Goal: Use online tool/utility: Utilize a website feature to perform a specific function

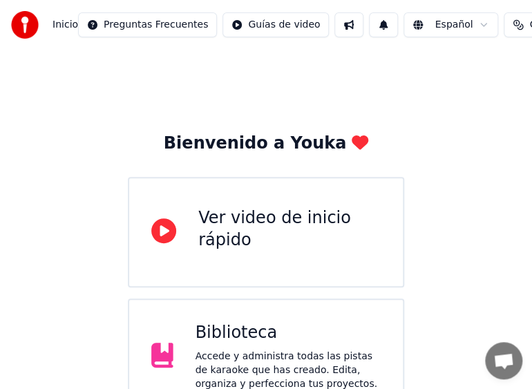
click at [467, 29] on html "Inicio Preguntas Frecuentes Guías de video Español Créditos Configuración Bienv…" at bounding box center [266, 284] width 532 height 569
click at [532, 130] on html "Inicio Preguntas Frecuentes Guías de video Español Créditos Configuración Bienv…" at bounding box center [266, 284] width 532 height 569
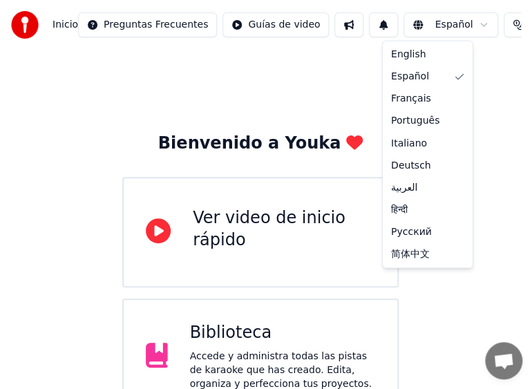
click at [532, 211] on html "Inicio Preguntas Frecuentes Guías de video Español Créditos Configuración Bienv…" at bounding box center [266, 284] width 532 height 569
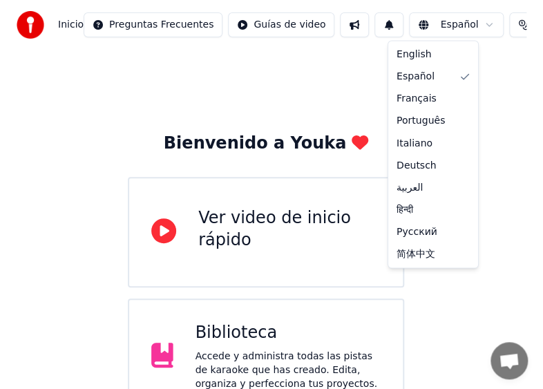
scroll to position [165, 0]
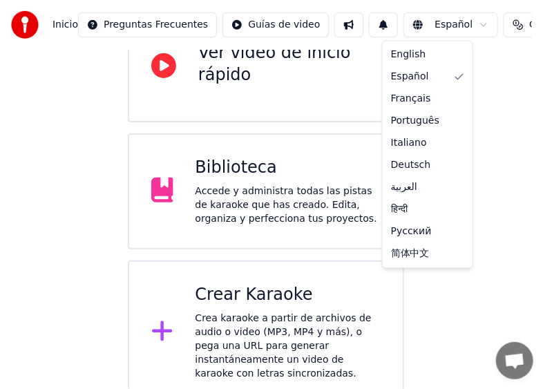
click at [488, 322] on html "Inicio Preguntas Frecuentes Guías de video Español Créditos 166 Configuración B…" at bounding box center [271, 119] width 543 height 569
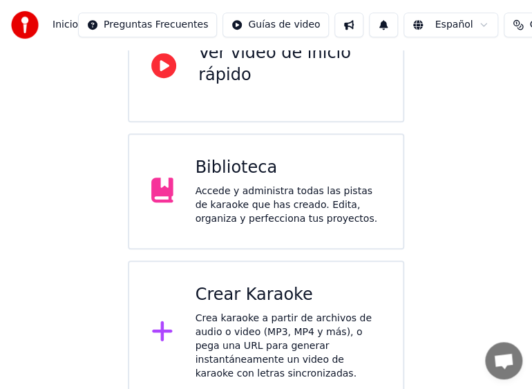
click at [160, 329] on icon at bounding box center [162, 331] width 22 height 25
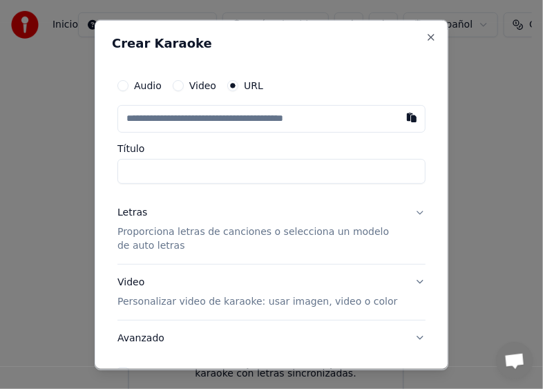
click at [174, 83] on button "Video" at bounding box center [178, 84] width 11 height 11
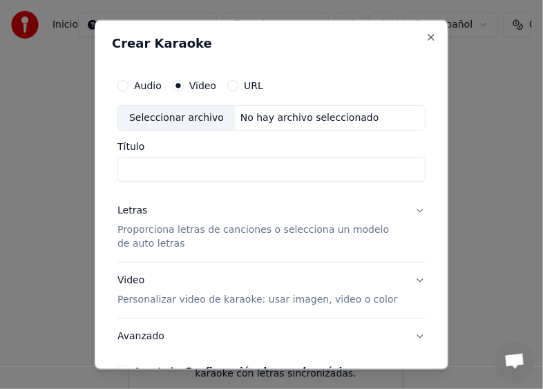
click at [182, 118] on div "Seleccionar archivo" at bounding box center [176, 117] width 117 height 25
type input "**********"
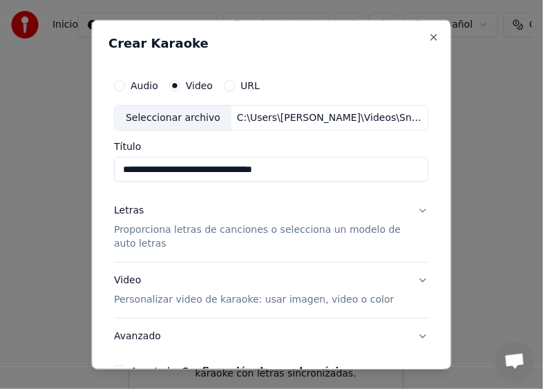
click at [178, 174] on input "**********" at bounding box center [271, 169] width 314 height 25
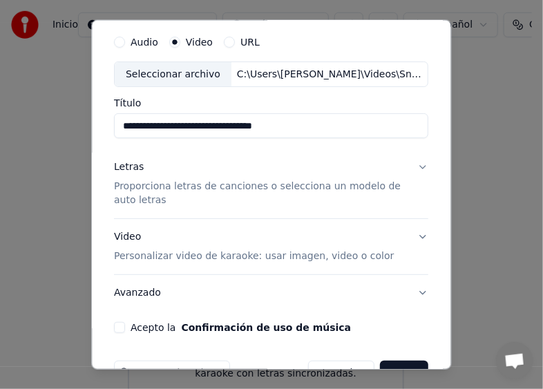
scroll to position [59, 0]
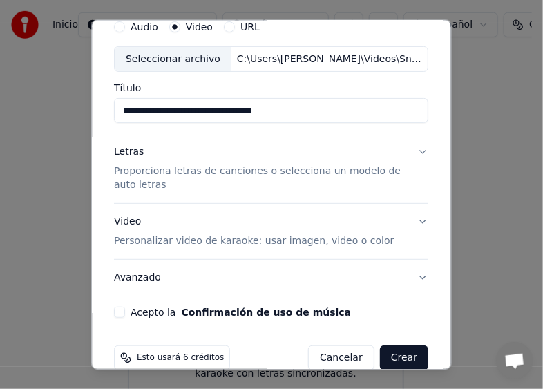
click at [412, 152] on button "Letras Proporciona letras de canciones o selecciona un modelo de auto letras" at bounding box center [271, 168] width 314 height 69
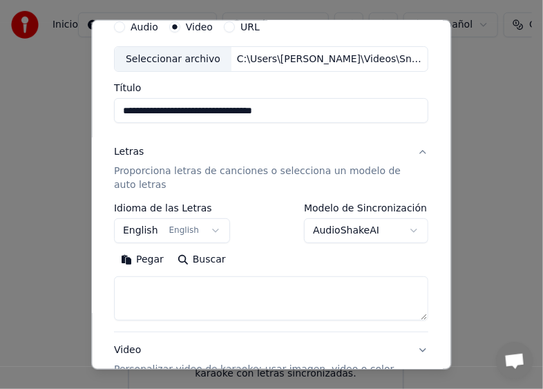
click at [201, 227] on button "English English" at bounding box center [172, 230] width 116 height 25
click at [205, 233] on button "English English" at bounding box center [172, 230] width 116 height 25
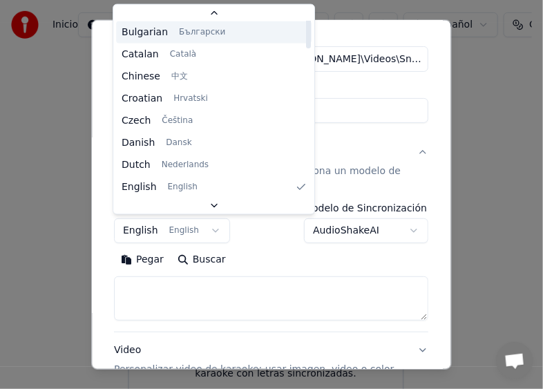
scroll to position [31, 0]
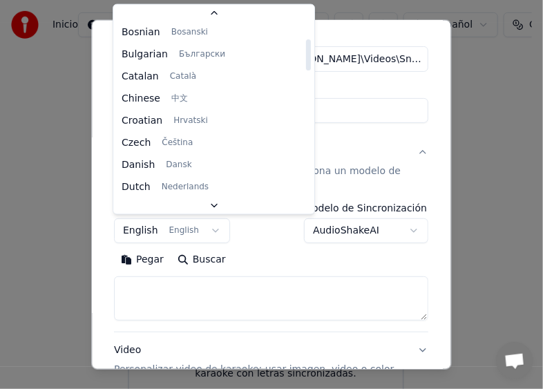
click at [272, 57] on div "Español Afrikaans Afrikaans Arabic العربية Armenian Հայերեն Azerbaijani Azərbay…" at bounding box center [213, 109] width 201 height 176
drag, startPoint x: 272, startPoint y: 57, endPoint x: 260, endPoint y: 54, distance: 12.1
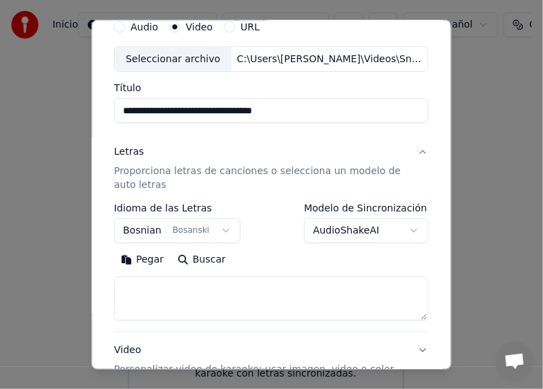
click at [213, 231] on button "Bosnian Bosanski" at bounding box center [177, 230] width 126 height 25
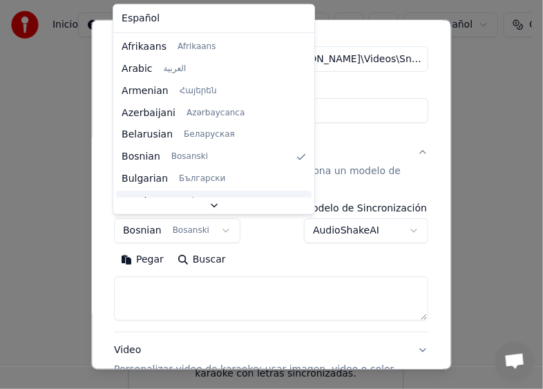
scroll to position [53, 0]
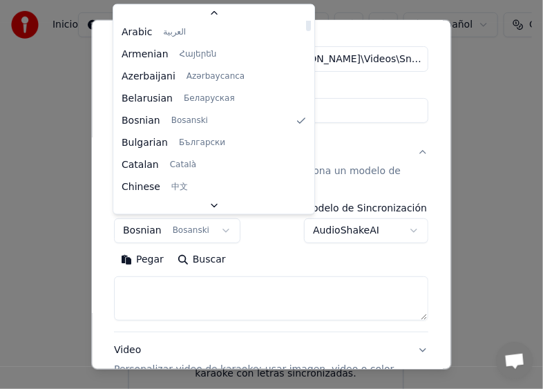
click at [306, 20] on div at bounding box center [308, 15] width 5 height 31
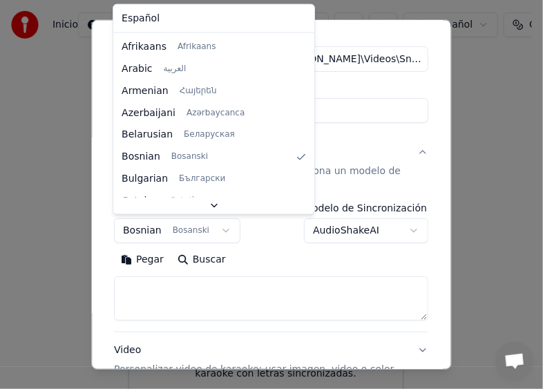
select select "**"
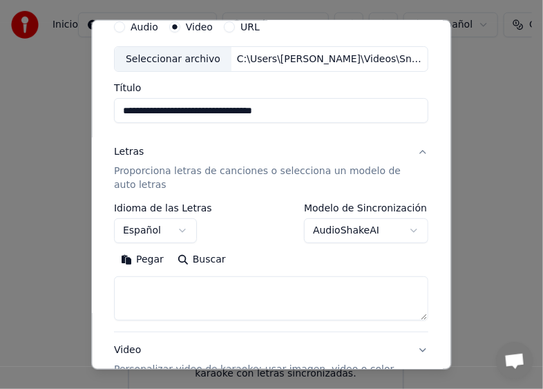
click at [410, 234] on body "**********" at bounding box center [266, 119] width 532 height 569
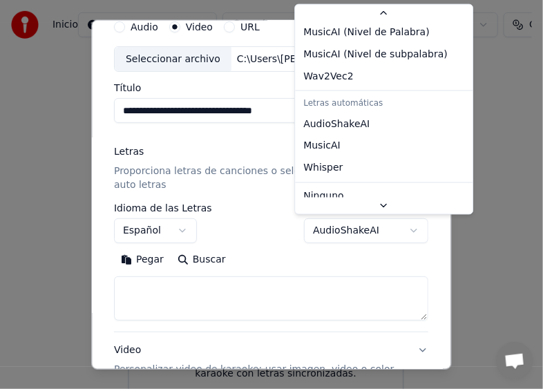
scroll to position [40, 0]
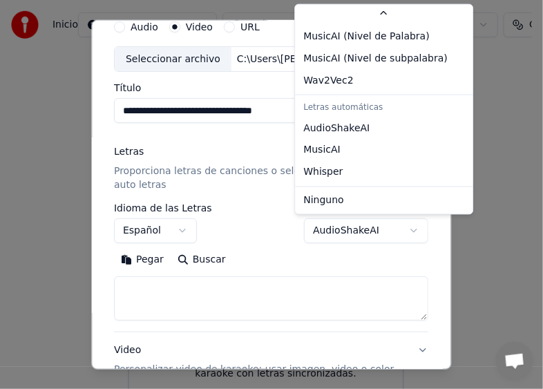
select select "****"
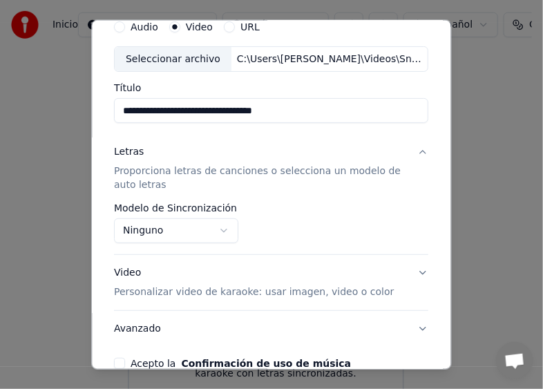
click at [408, 149] on button "Letras Proporciona letras de canciones o selecciona un modelo de auto letras" at bounding box center [271, 168] width 314 height 69
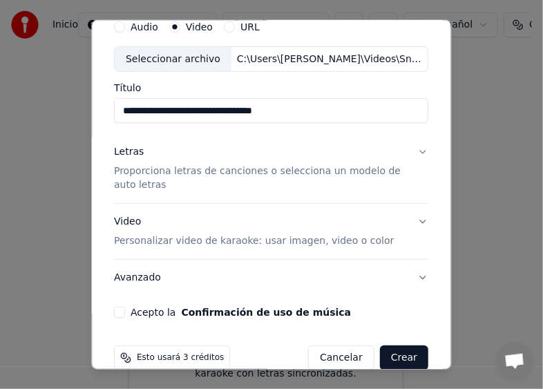
click at [416, 151] on button "Letras Proporciona letras de canciones o selecciona un modelo de auto letras" at bounding box center [271, 168] width 314 height 69
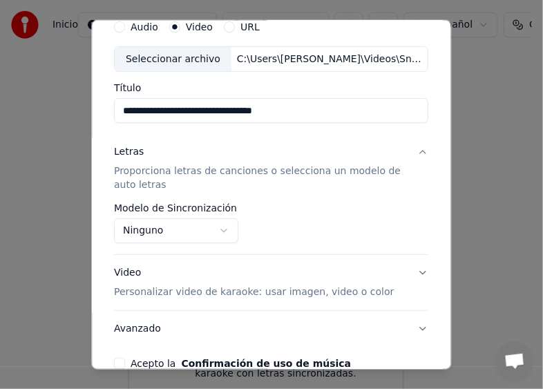
click at [281, 171] on p "Proporciona letras de canciones o selecciona un modelo de auto letras" at bounding box center [260, 178] width 292 height 28
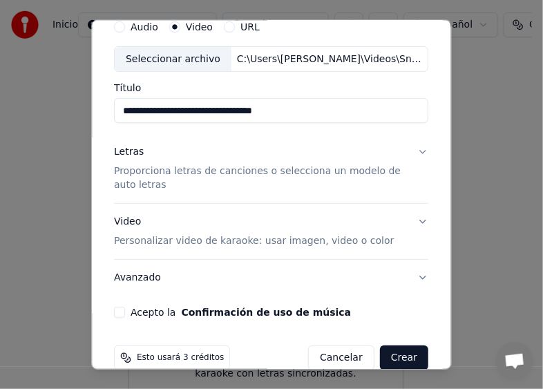
click at [412, 153] on button "Letras Proporciona letras de canciones o selecciona un modelo de auto letras" at bounding box center [271, 168] width 314 height 69
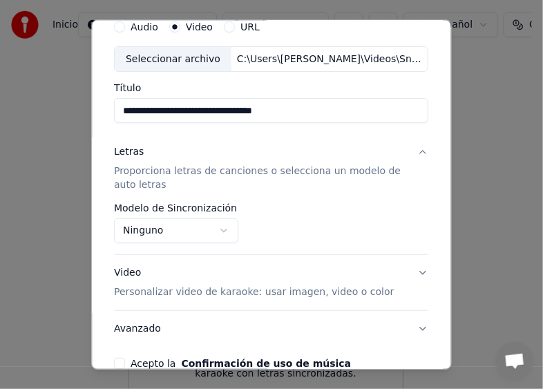
click at [220, 227] on body "**********" at bounding box center [266, 119] width 532 height 569
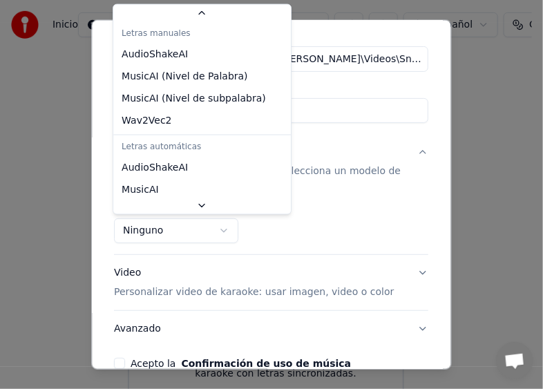
scroll to position [54, 0]
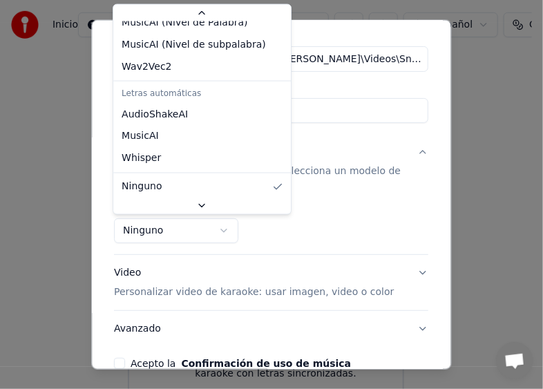
click at [218, 227] on body "**********" at bounding box center [266, 119] width 532 height 569
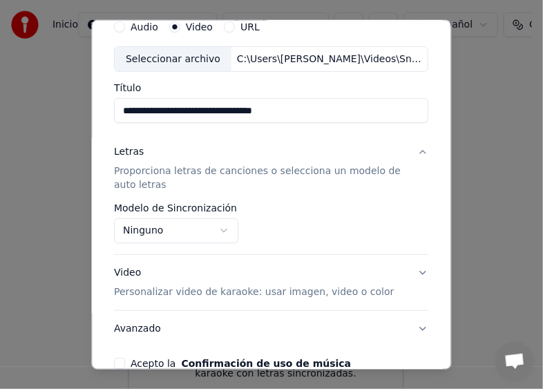
click at [342, 224] on div "**********" at bounding box center [271, 223] width 314 height 40
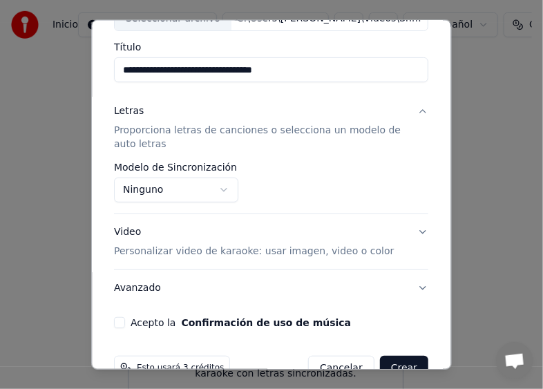
scroll to position [132, 0]
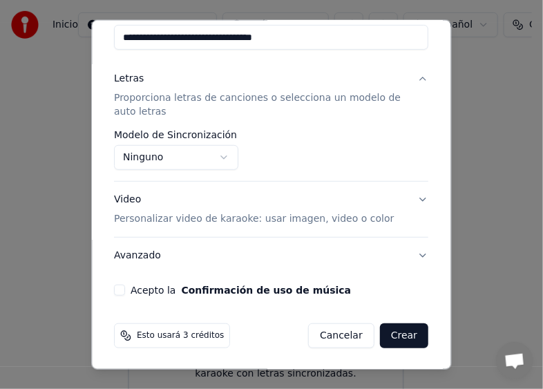
click at [409, 198] on button "Video Personalizar video de karaoke: usar imagen, video o color" at bounding box center [271, 209] width 314 height 55
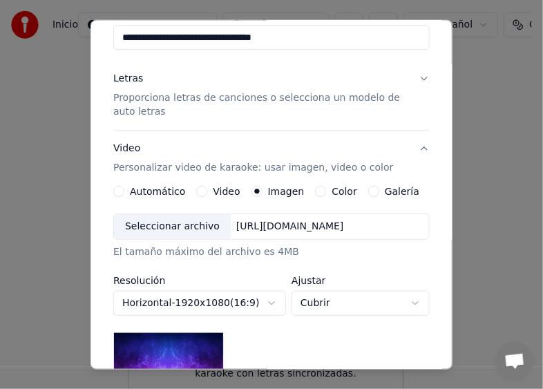
click at [196, 192] on button "Video" at bounding box center [201, 191] width 11 height 11
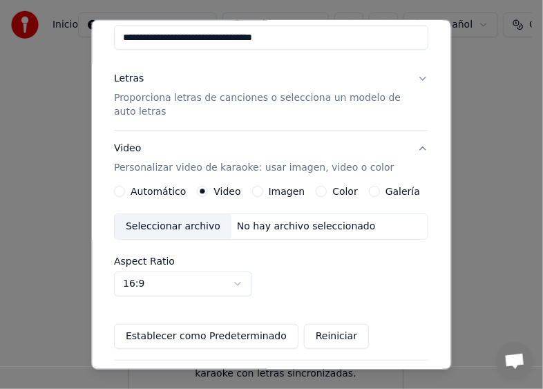
click at [194, 224] on div "Seleccionar archivo" at bounding box center [173, 226] width 117 height 25
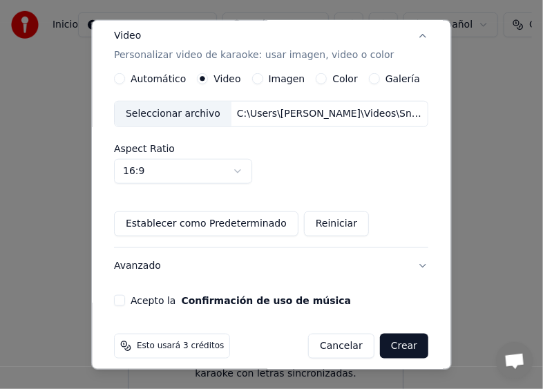
scroll to position [254, 0]
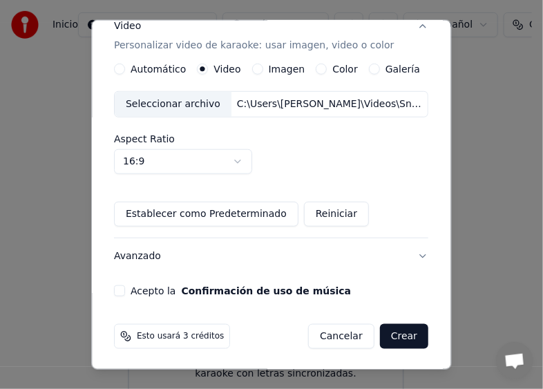
click at [119, 290] on button "Acepto la Confirmación de uso de música" at bounding box center [119, 290] width 11 height 11
click at [398, 337] on button "Crear" at bounding box center [404, 336] width 48 height 25
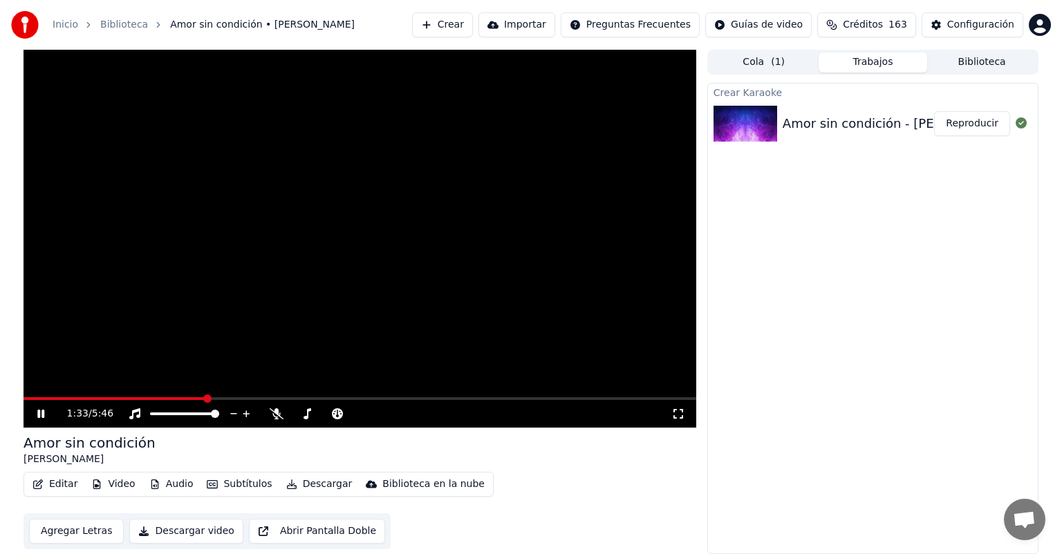
click at [287, 388] on icon "button" at bounding box center [292, 485] width 10 height 10
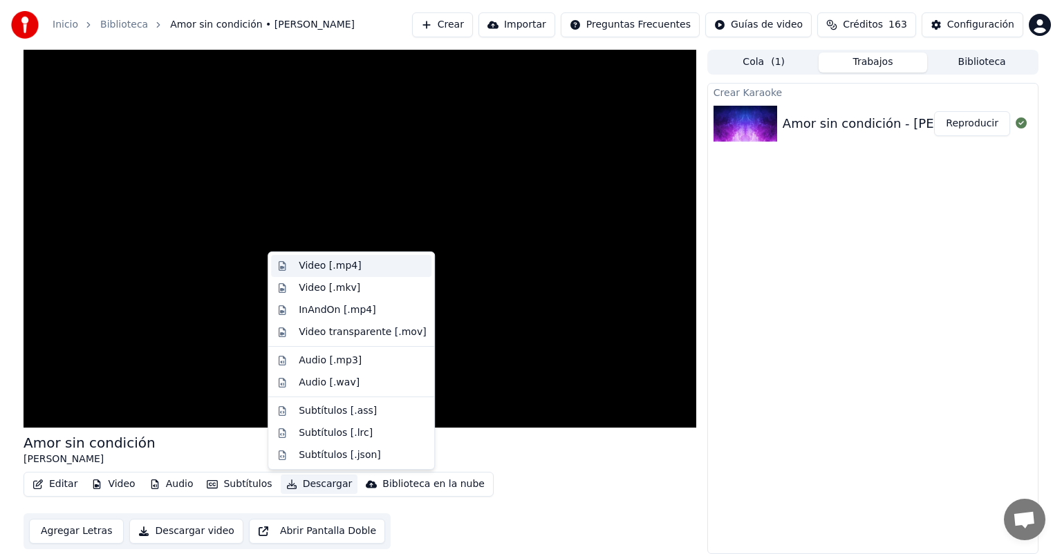
click at [315, 265] on div "Video [.mp4]" at bounding box center [330, 266] width 62 height 14
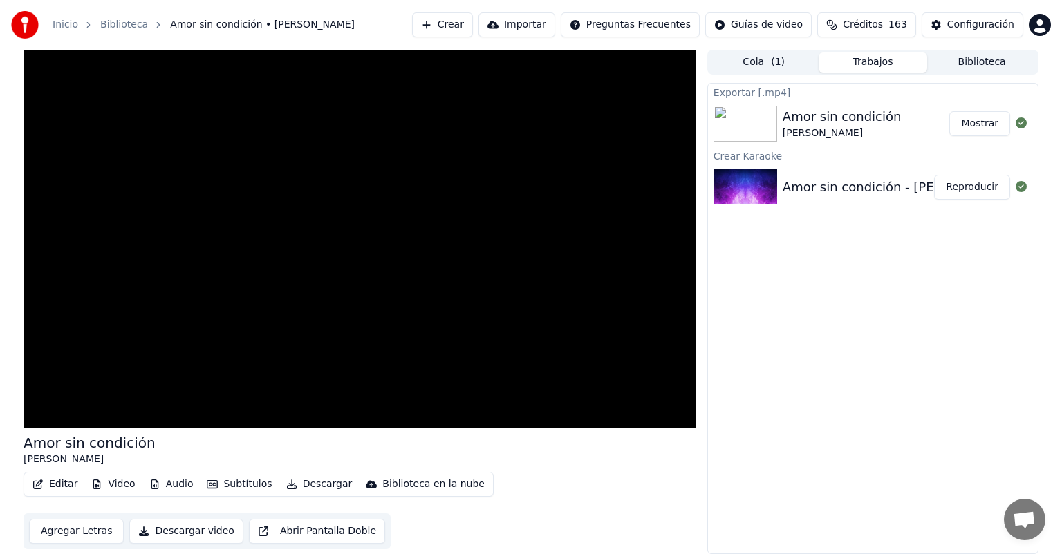
click at [543, 125] on button "Mostrar" at bounding box center [979, 123] width 61 height 25
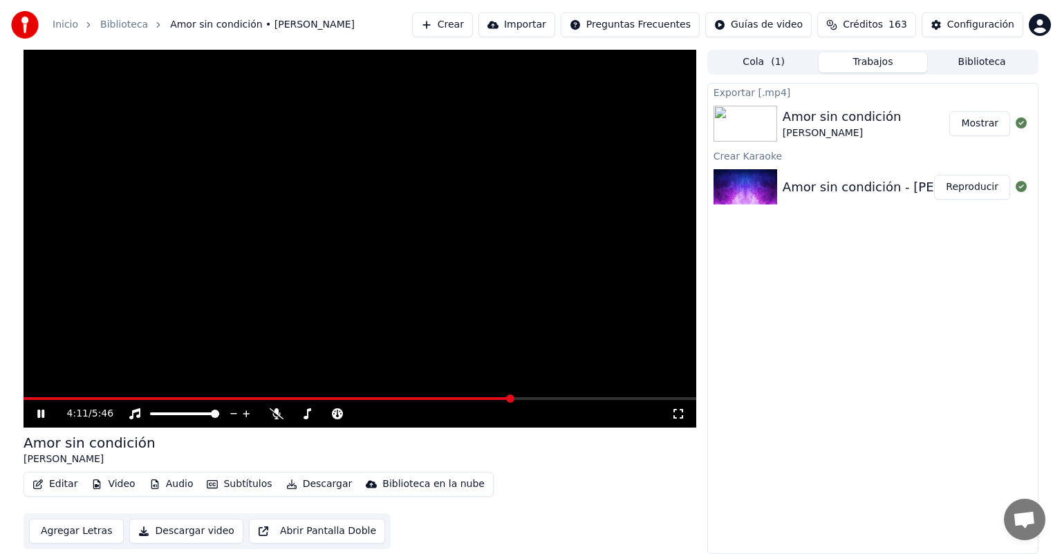
click at [36, 388] on icon at bounding box center [51, 413] width 32 height 11
click at [39, 388] on icon at bounding box center [40, 414] width 7 height 8
click at [543, 303] on div "Exportar [.mp4] Amor sin condición [PERSON_NAME] Mostrar Crear Karaoke Amor sin…" at bounding box center [872, 318] width 331 height 471
